Goal: Information Seeking & Learning: Learn about a topic

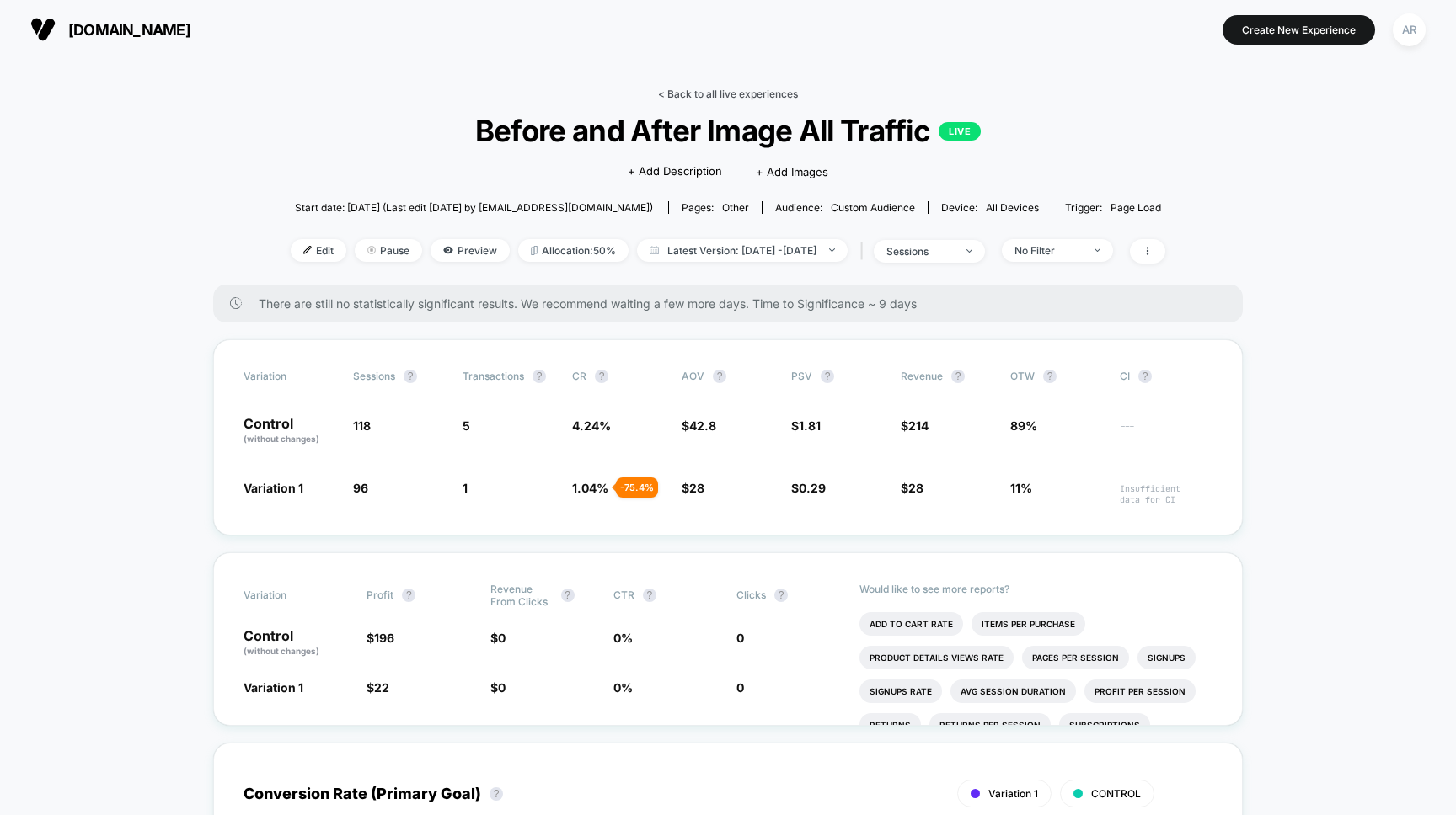
click at [700, 97] on link "< Back to all live experiences" at bounding box center [728, 94] width 140 height 13
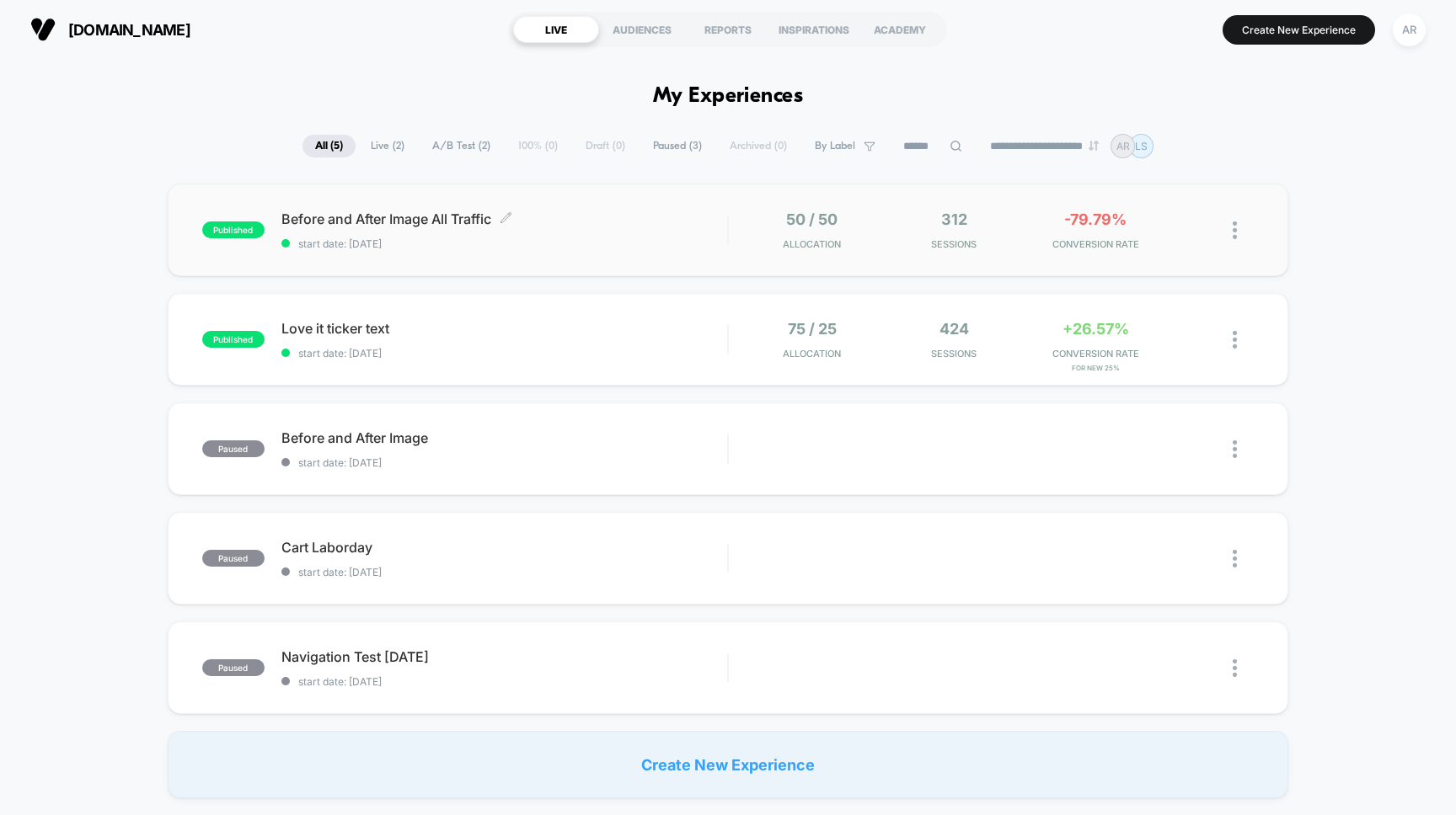
click at [669, 229] on div "Before and After Image All Traffic Click to edit experience details Click to ed…" at bounding box center [505, 230] width 447 height 40
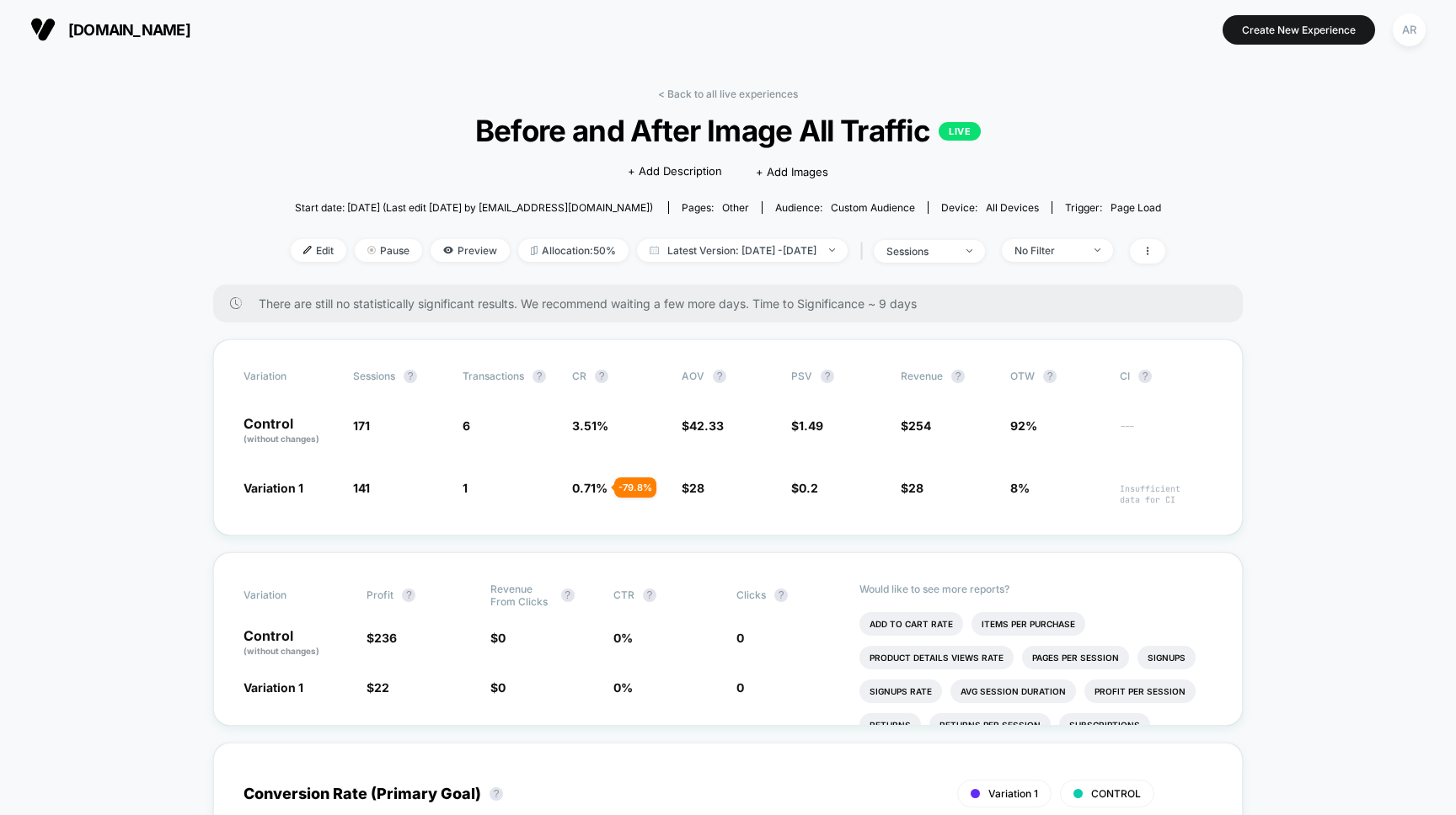
click at [684, 102] on div "< Back to all live experiences Before and After Image All Traffic LIVE Click to…" at bounding box center [727, 186] width 874 height 197
click at [682, 94] on link "< Back to all live experiences" at bounding box center [728, 94] width 140 height 13
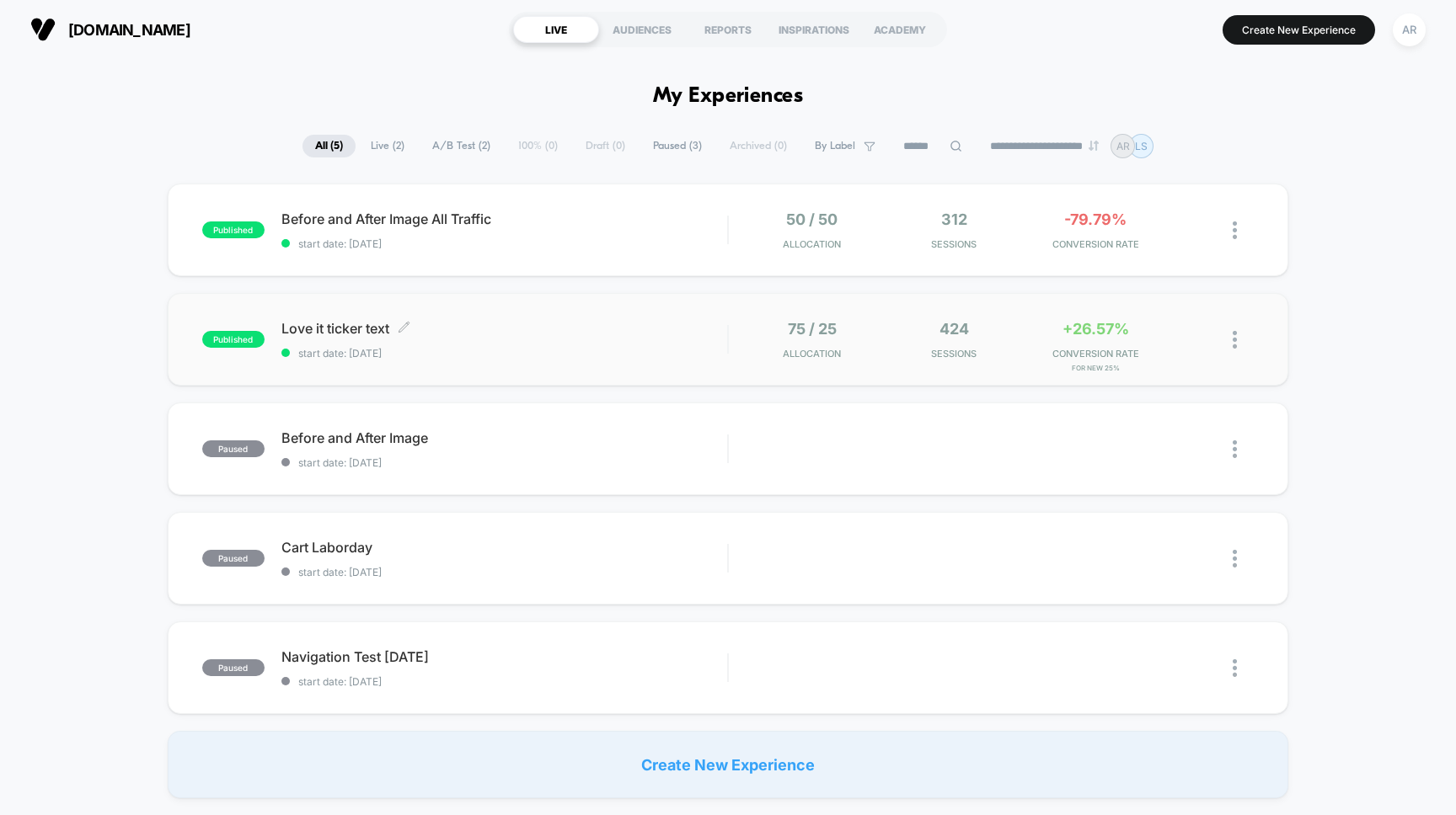
click at [380, 322] on span "Love it ticker text Click to edit experience details" at bounding box center [505, 328] width 447 height 17
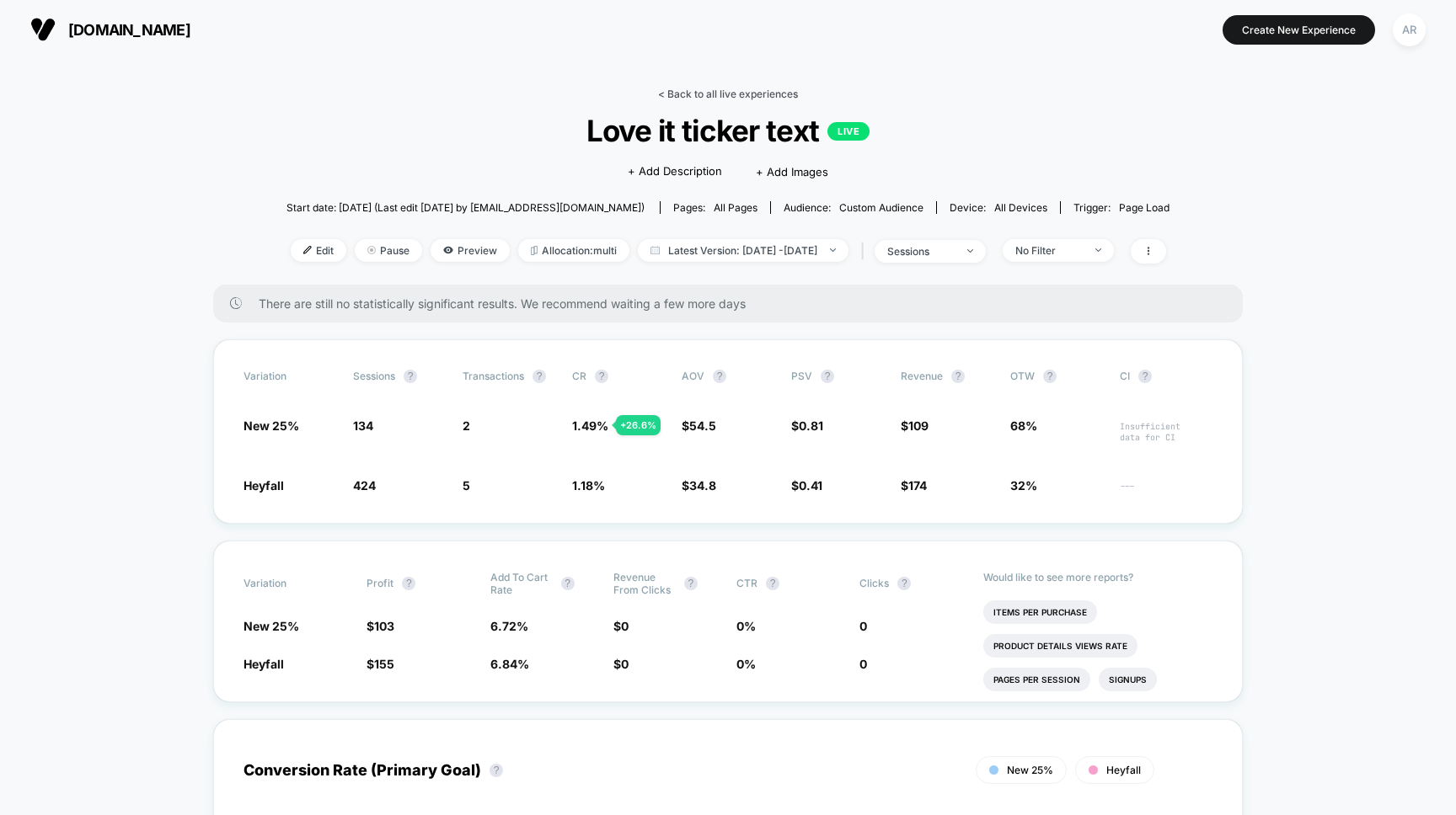
click at [675, 96] on link "< Back to all live experiences" at bounding box center [728, 94] width 140 height 13
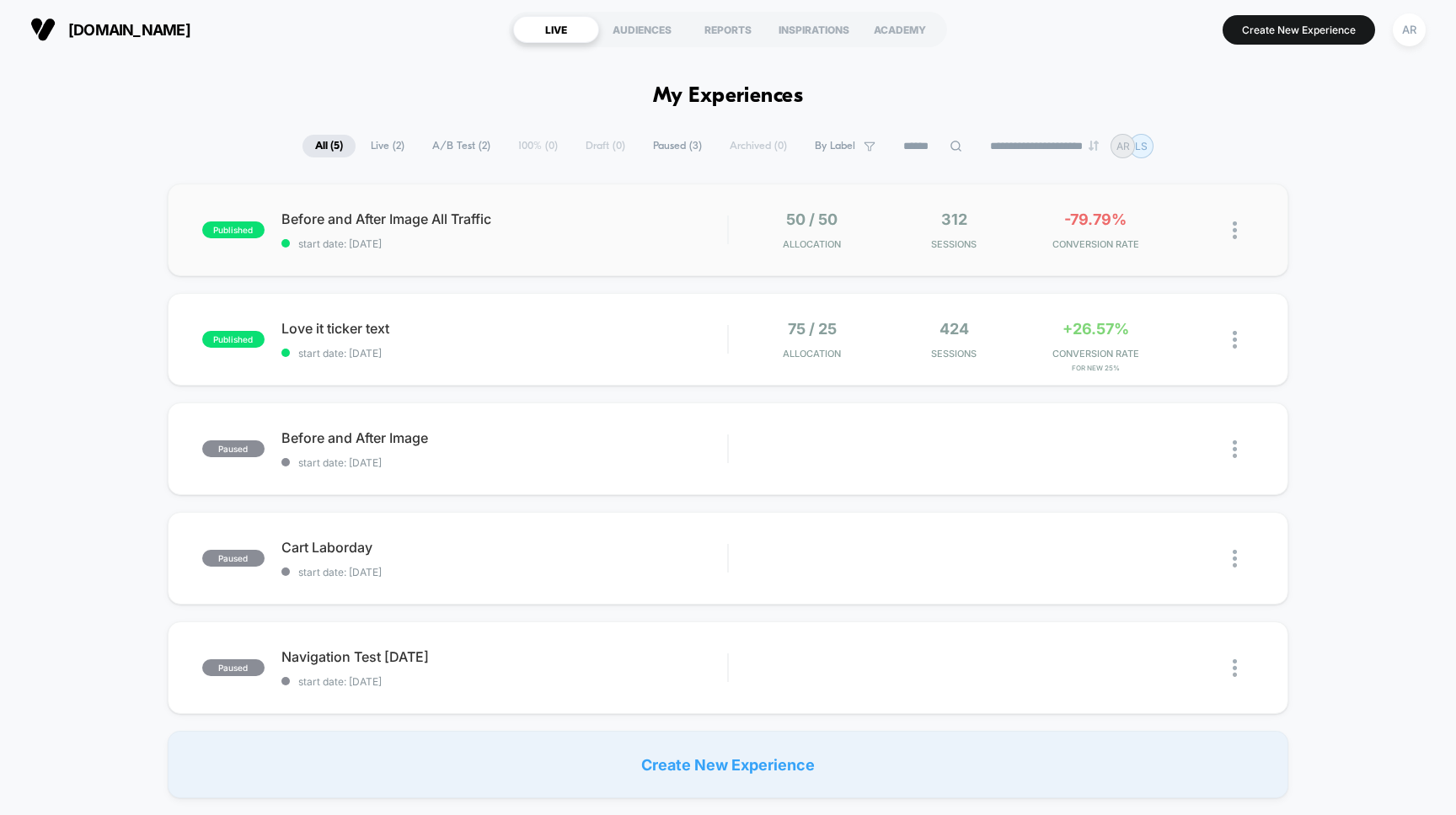
click at [731, 207] on div "published Before and After Image All Traffic start date: [DATE] 50 / 50 Allocat…" at bounding box center [728, 230] width 1121 height 93
